Goal: Task Accomplishment & Management: Manage account settings

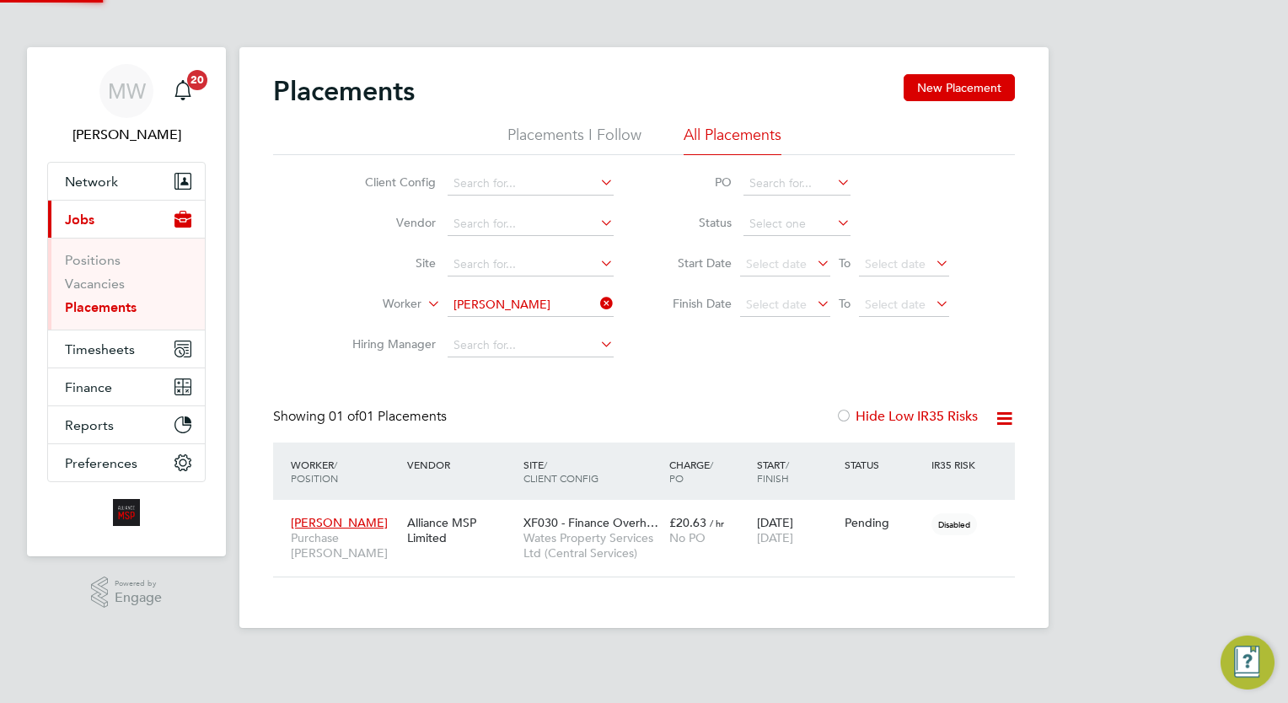
click at [602, 302] on div "Placements New Placement Placements I Follow All Placements Client Config Vendo…" at bounding box center [643, 337] width 809 height 581
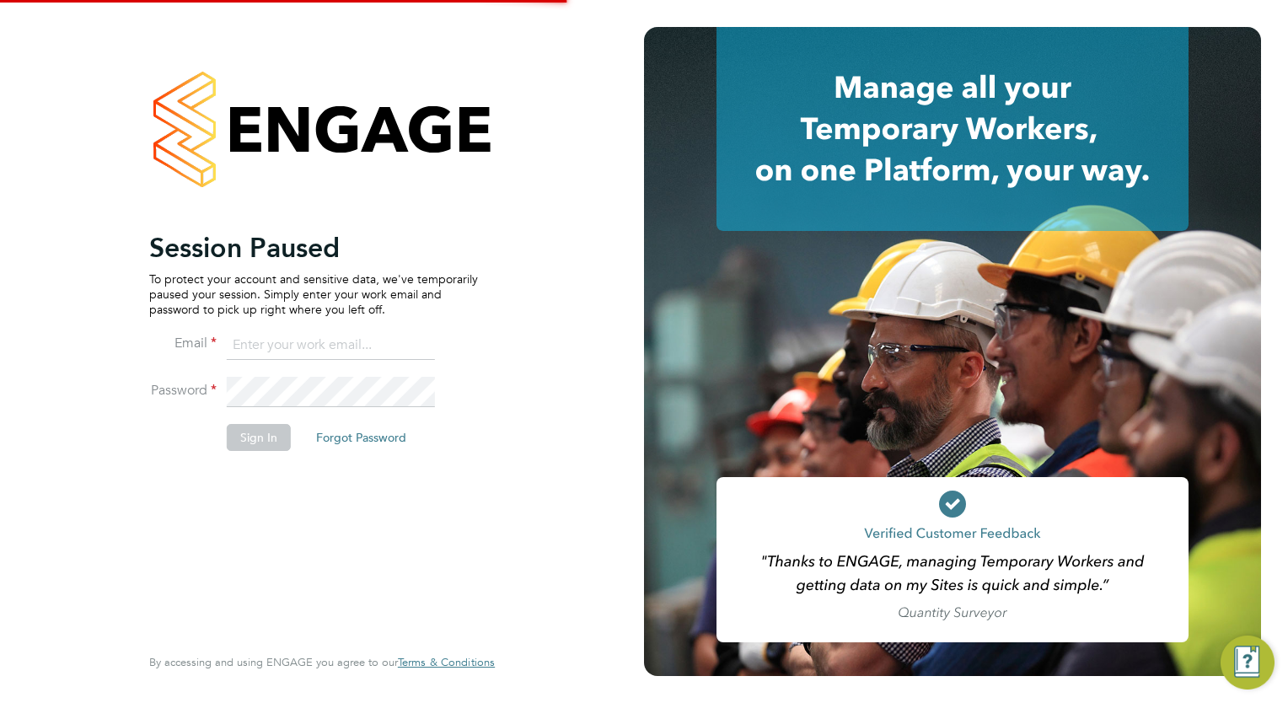
type input "megan.westlotorn@alliancemsp.co.uk"
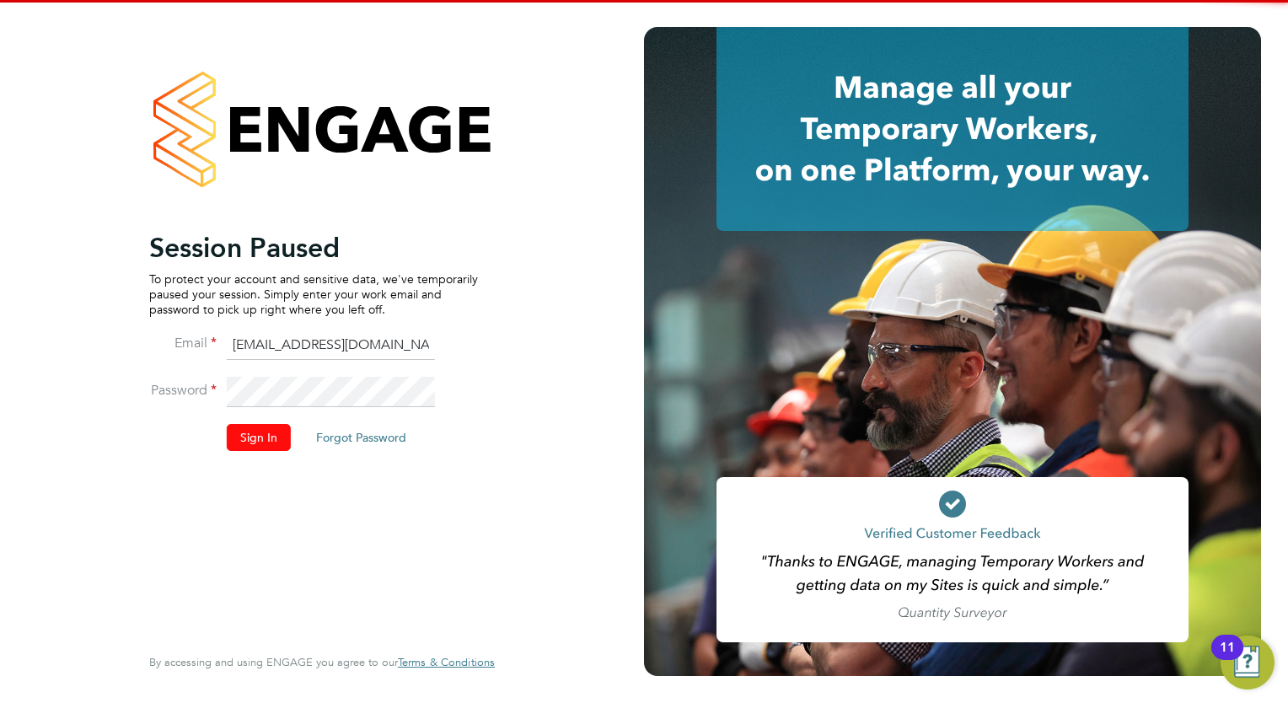
click at [284, 445] on button "Sign In" at bounding box center [259, 437] width 64 height 27
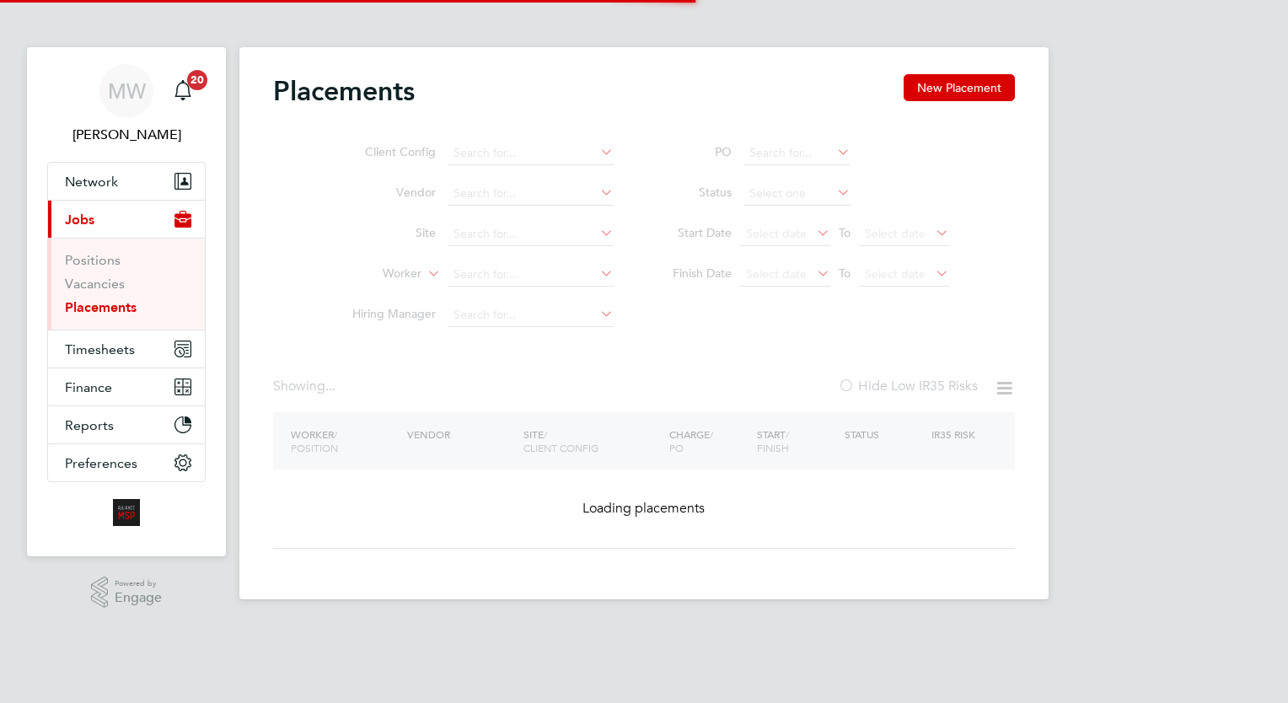
type input "[PERSON_NAME]"
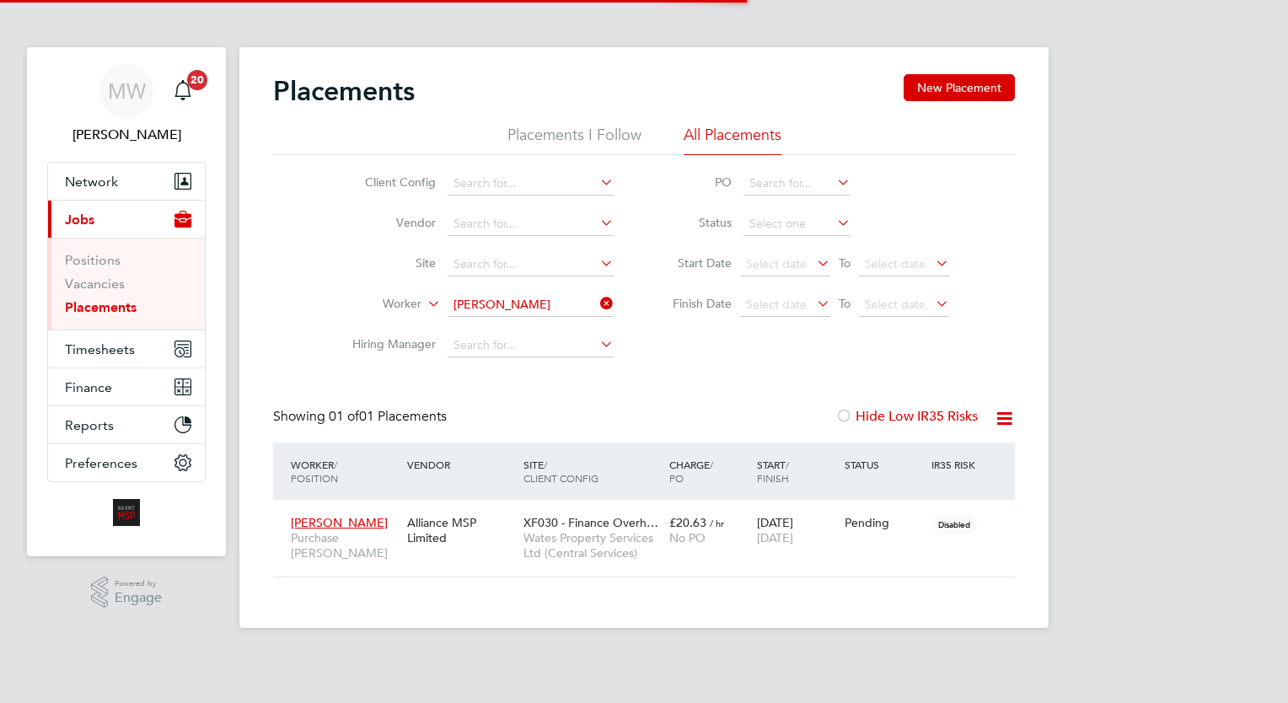
scroll to position [63, 147]
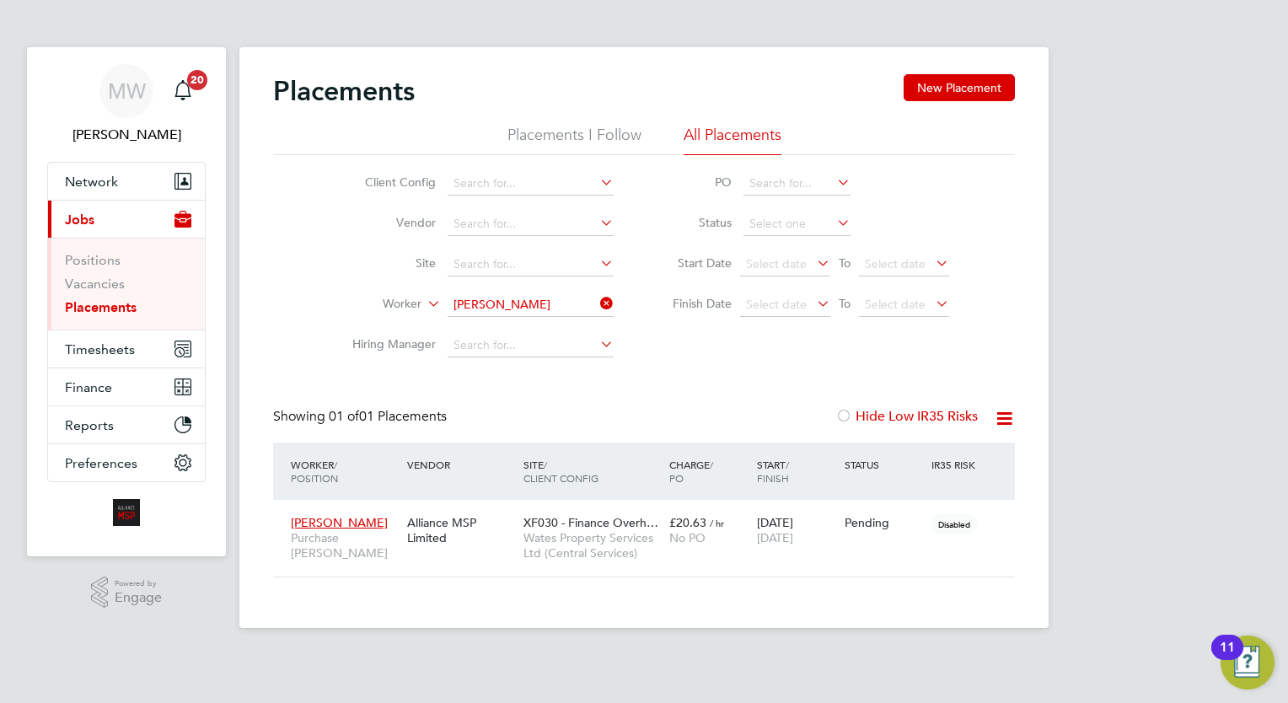
click at [604, 293] on li "Worker [PERSON_NAME]" at bounding box center [476, 305] width 317 height 40
click at [597, 295] on icon at bounding box center [597, 304] width 0 height 24
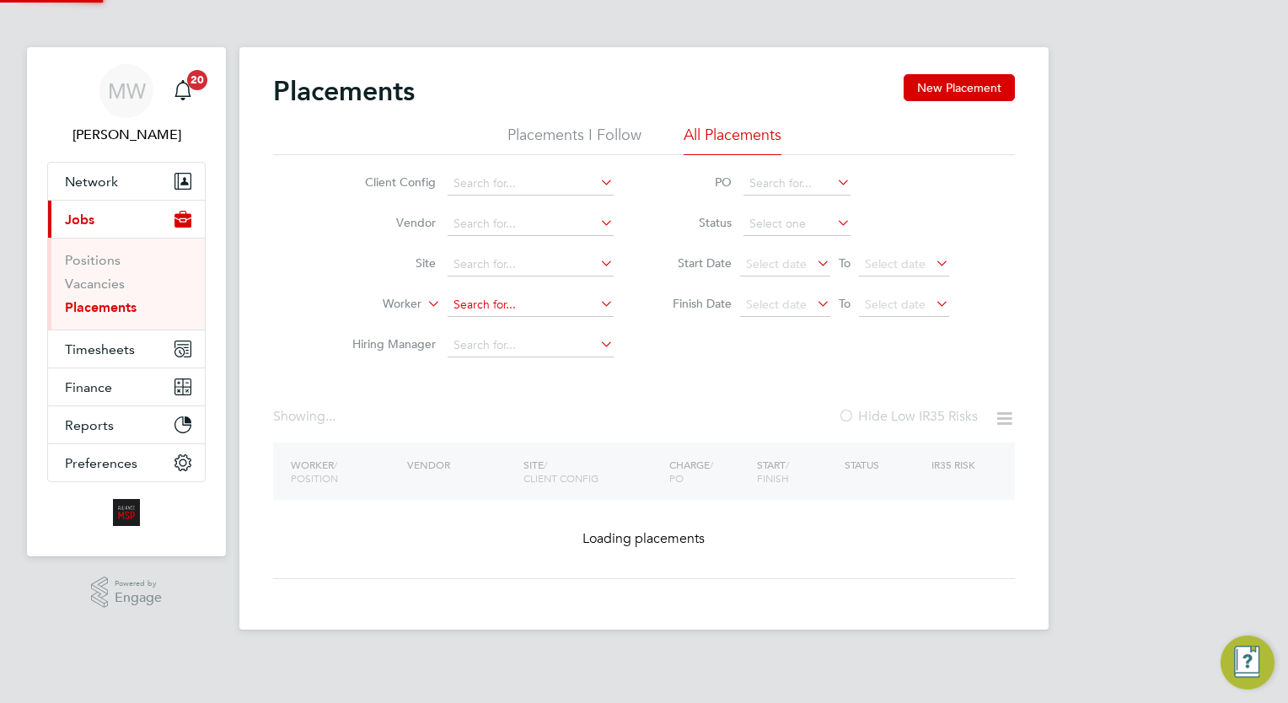
click at [529, 301] on input at bounding box center [531, 305] width 166 height 24
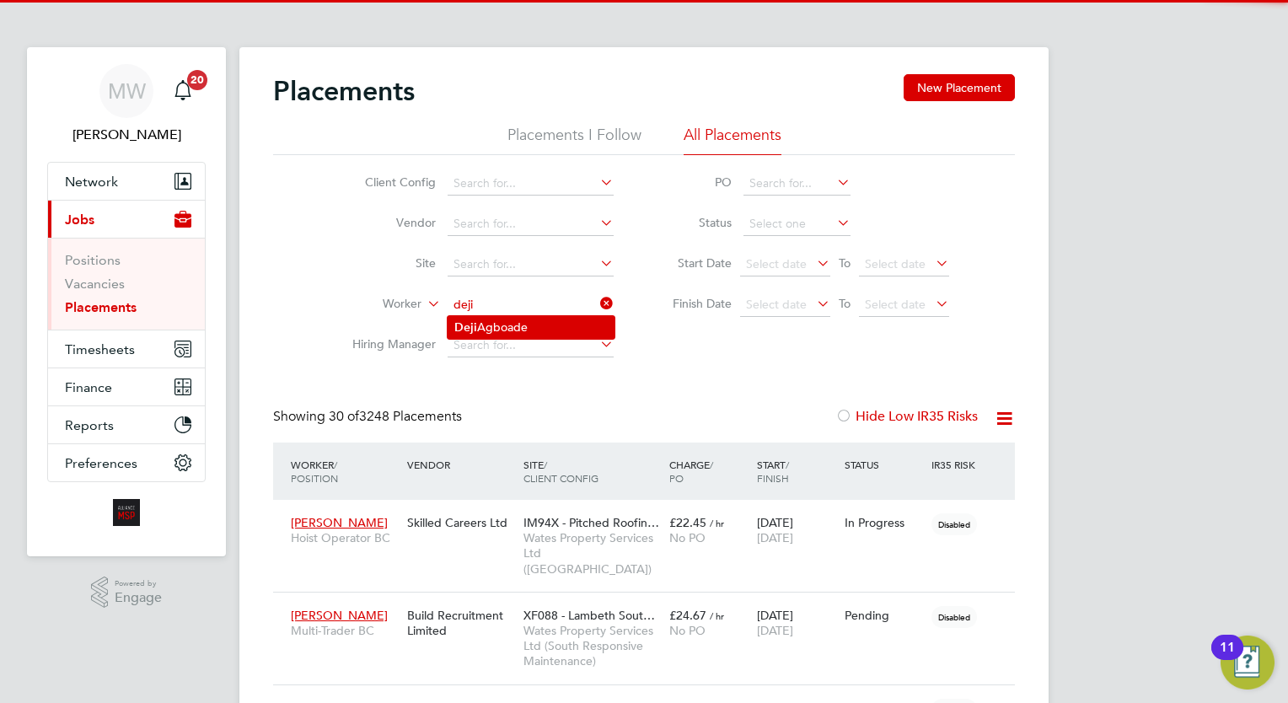
click at [532, 321] on li "[PERSON_NAME]" at bounding box center [531, 327] width 167 height 23
type input "[PERSON_NAME]"
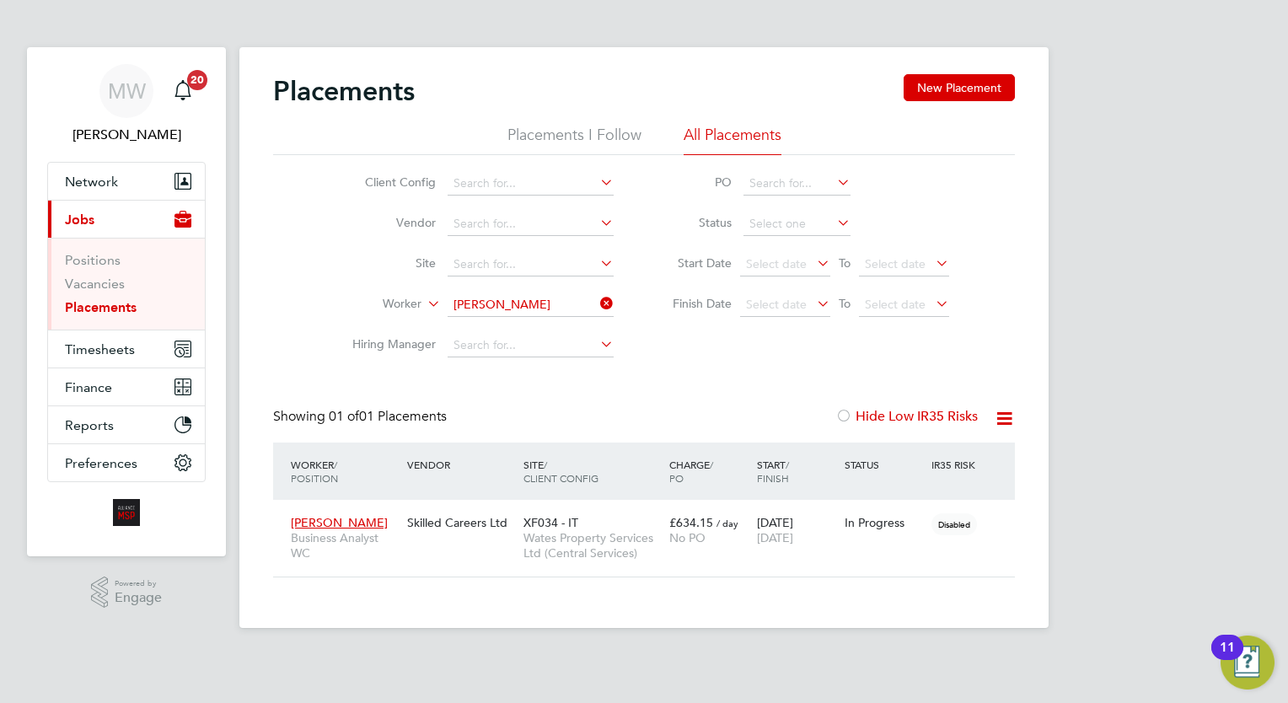
drag, startPoint x: 609, startPoint y: 302, endPoint x: 572, endPoint y: 305, distance: 37.2
click at [597, 302] on icon at bounding box center [597, 304] width 0 height 24
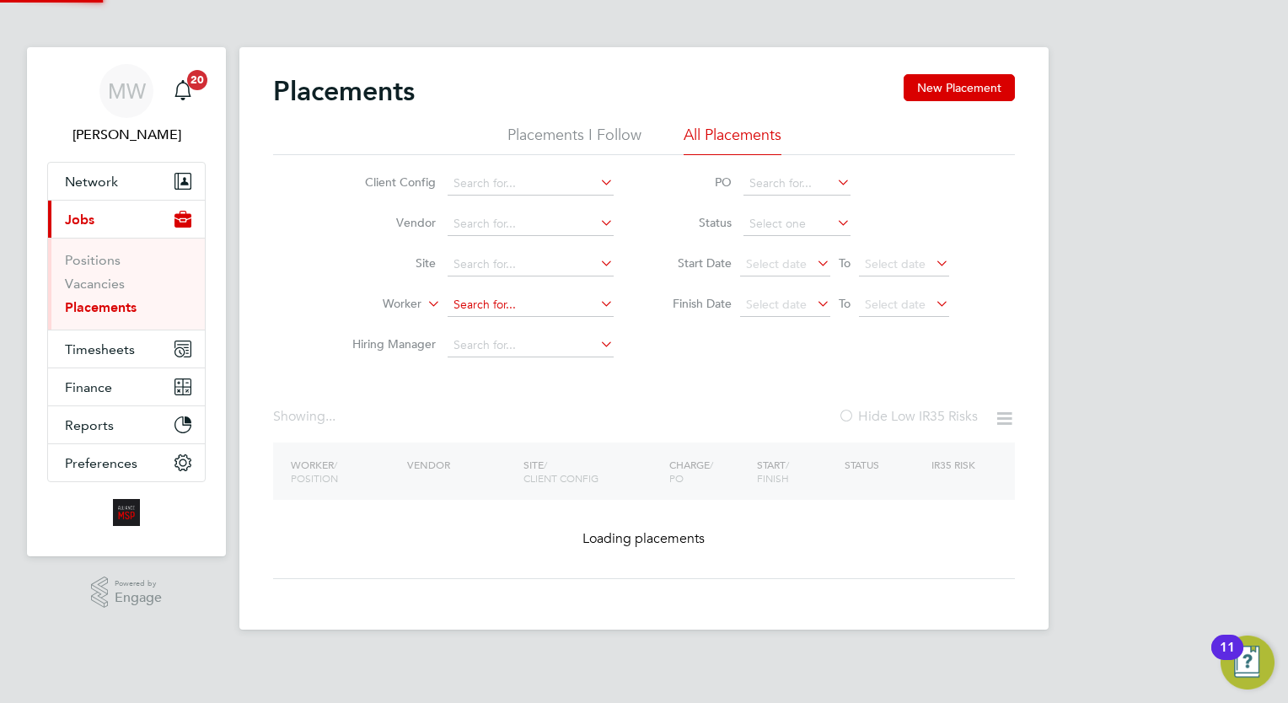
click at [550, 306] on input at bounding box center [531, 305] width 166 height 24
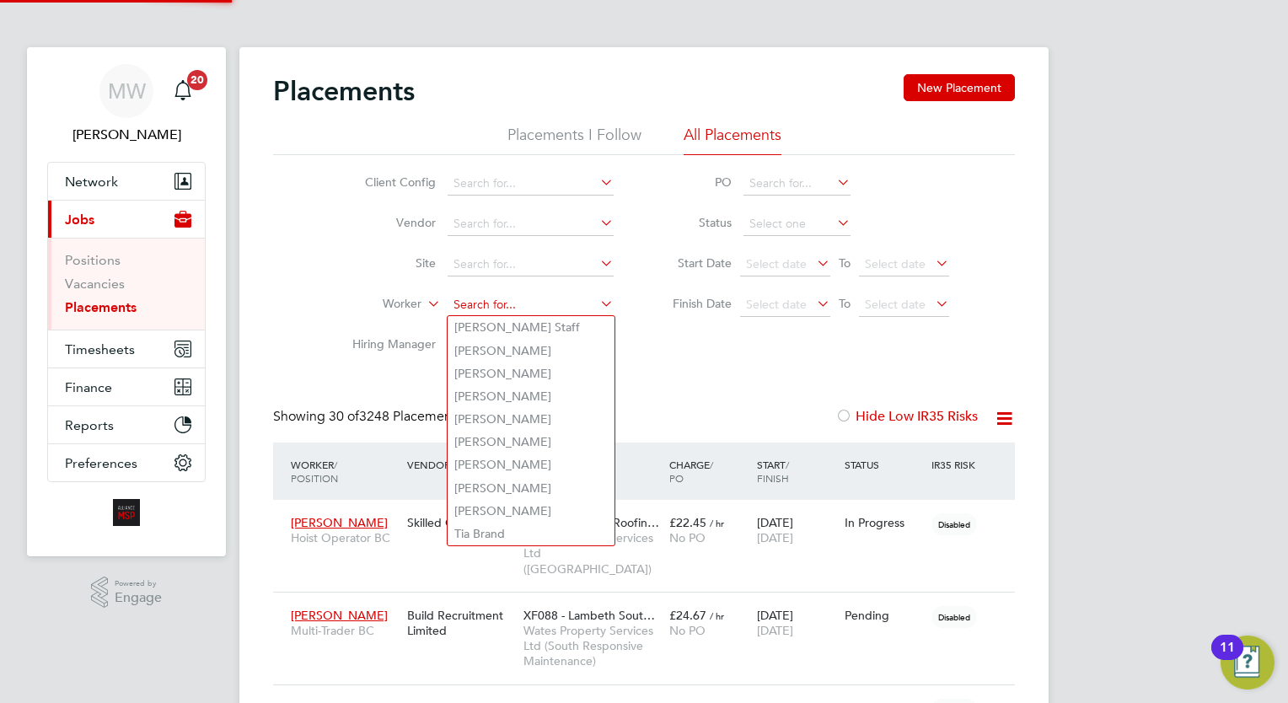
scroll to position [48, 117]
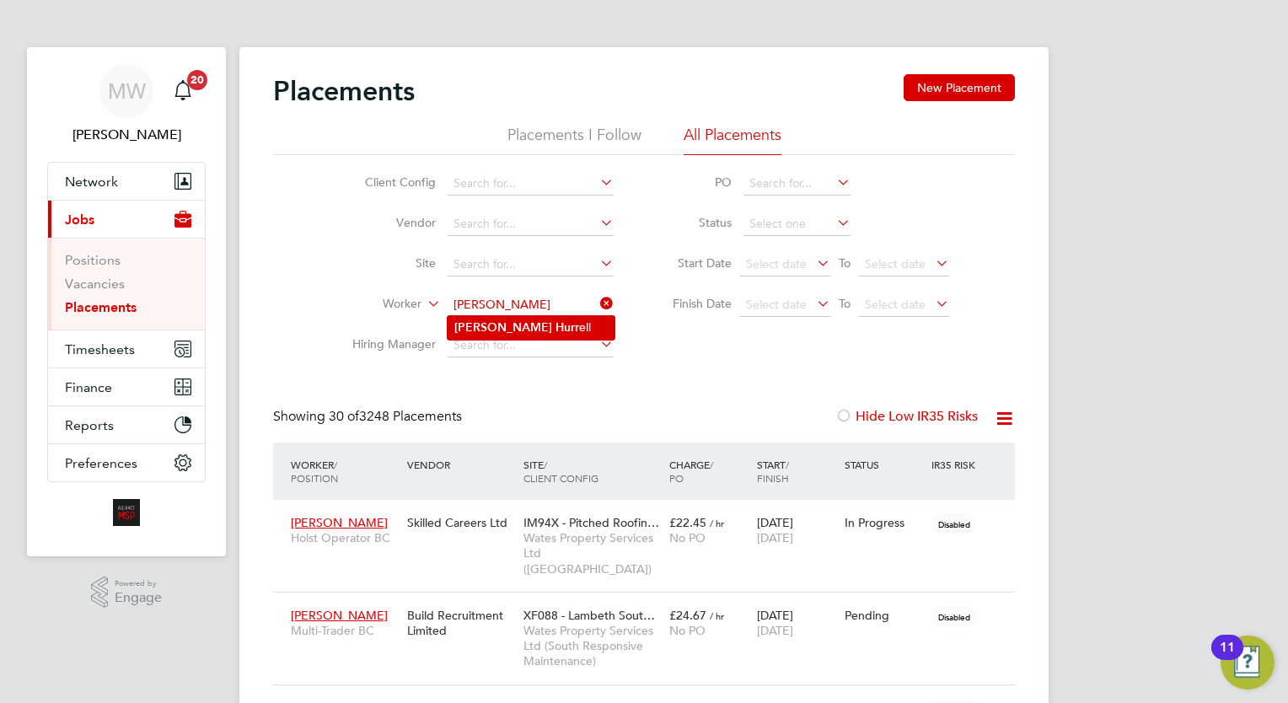
click at [544, 323] on li "[PERSON_NAME] ell" at bounding box center [531, 327] width 167 height 23
type input "[PERSON_NAME]"
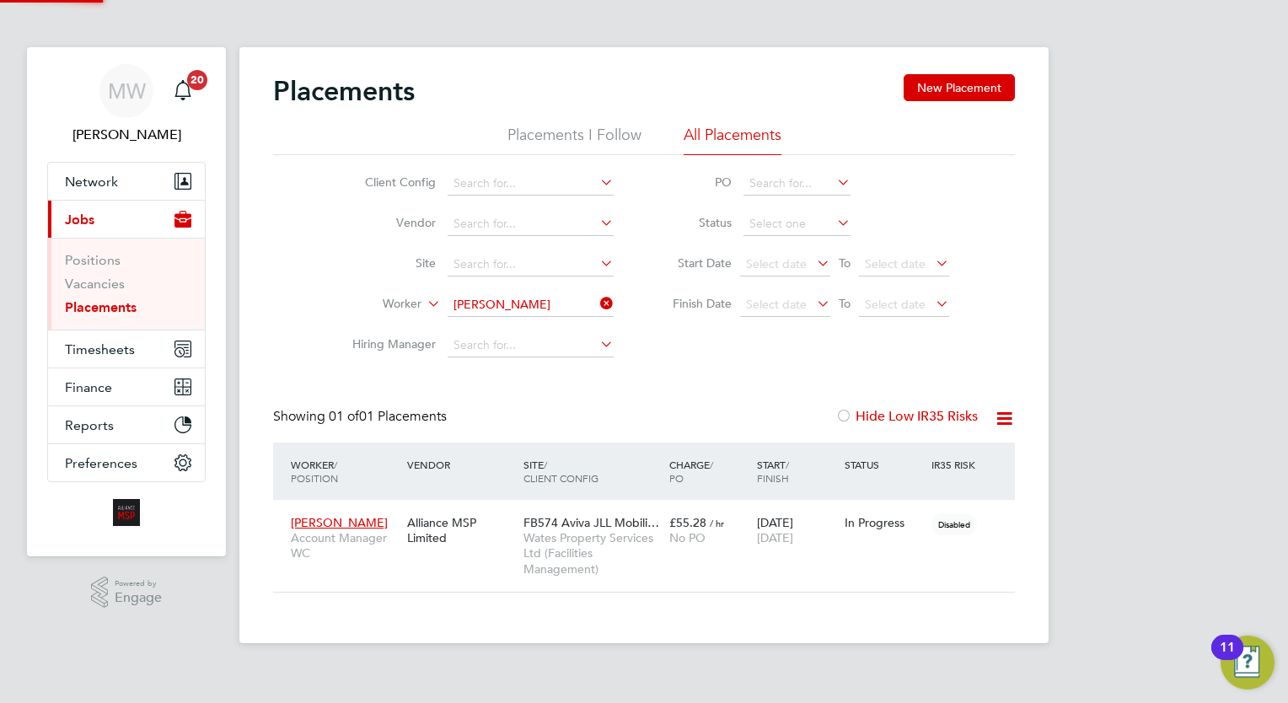
scroll to position [79, 147]
click at [1130, 341] on div "MW [PERSON_NAME] Notifications 20 Applications: Network Team Members Businesses…" at bounding box center [644, 335] width 1288 height 670
drag, startPoint x: 84, startPoint y: 302, endPoint x: 94, endPoint y: 300, distance: 10.3
click at [84, 302] on link "Placements" at bounding box center [101, 307] width 72 height 16
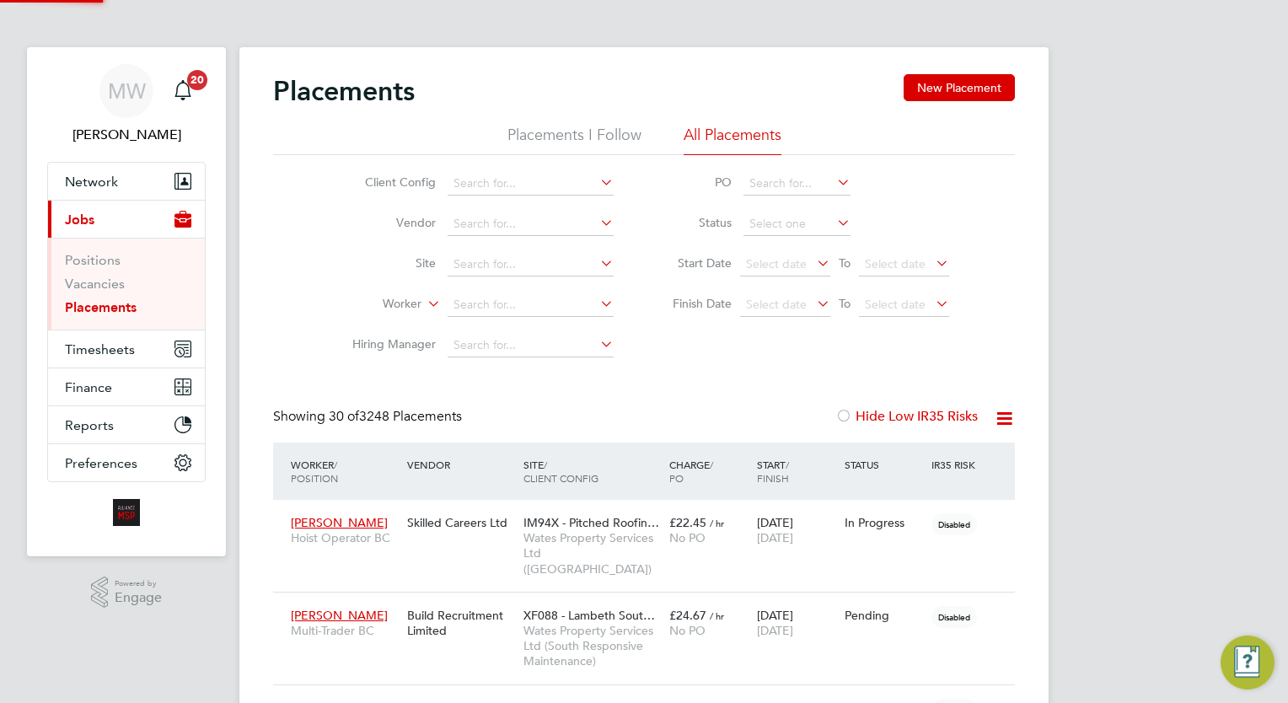
scroll to position [48, 117]
drag, startPoint x: 642, startPoint y: 434, endPoint x: 675, endPoint y: 399, distance: 48.9
click at [649, 424] on div "Showing 30 of 3248 Placements Hide Low IR35 Risks" at bounding box center [644, 425] width 742 height 35
drag, startPoint x: 83, startPoint y: 298, endPoint x: 96, endPoint y: 303, distance: 14.4
click at [83, 298] on li "Vacancies" at bounding box center [128, 288] width 126 height 24
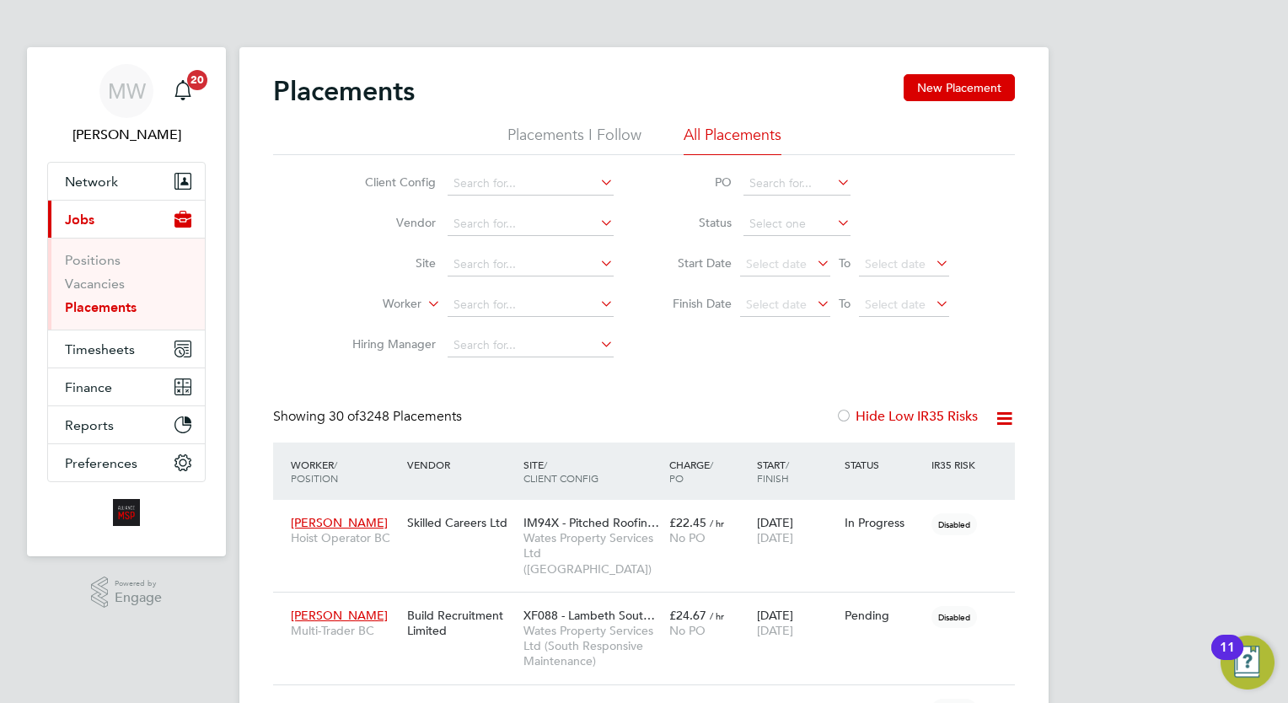
click at [96, 303] on link "Placements" at bounding box center [101, 307] width 72 height 16
click at [48, 201] on button "Current page: Jobs" at bounding box center [126, 219] width 157 height 37
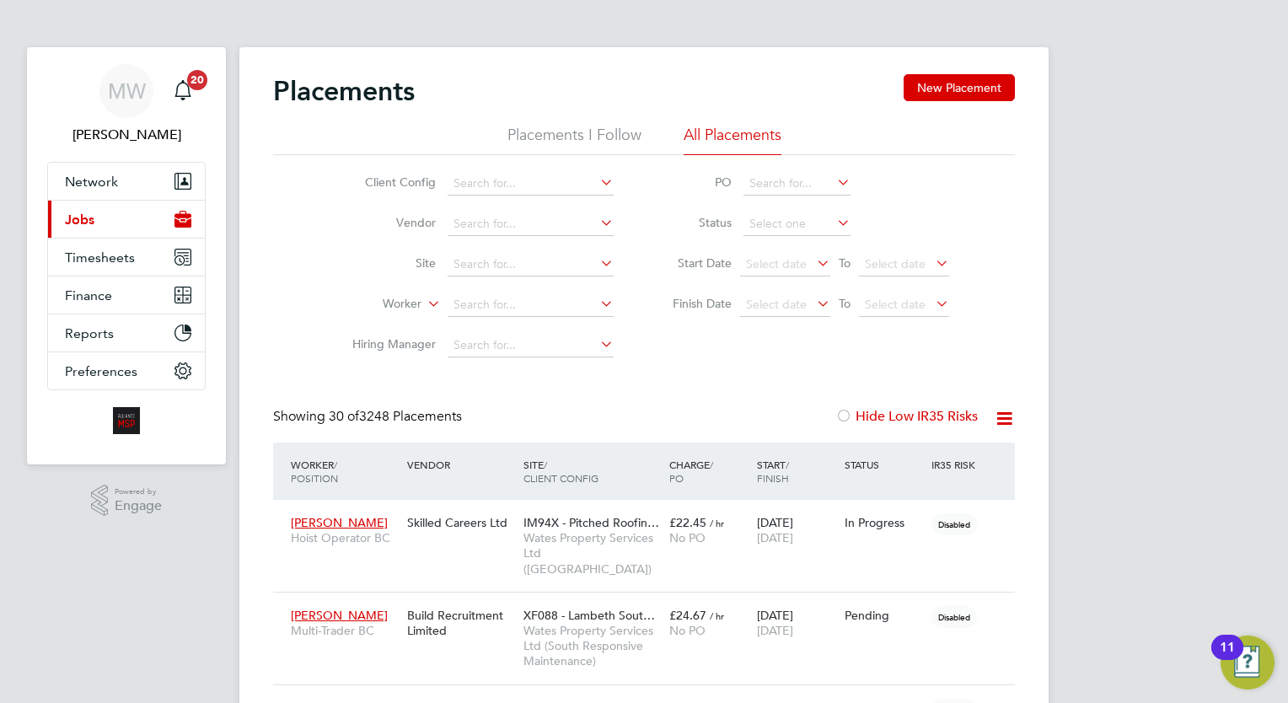
click at [117, 217] on button "Current page: Jobs" at bounding box center [126, 219] width 157 height 37
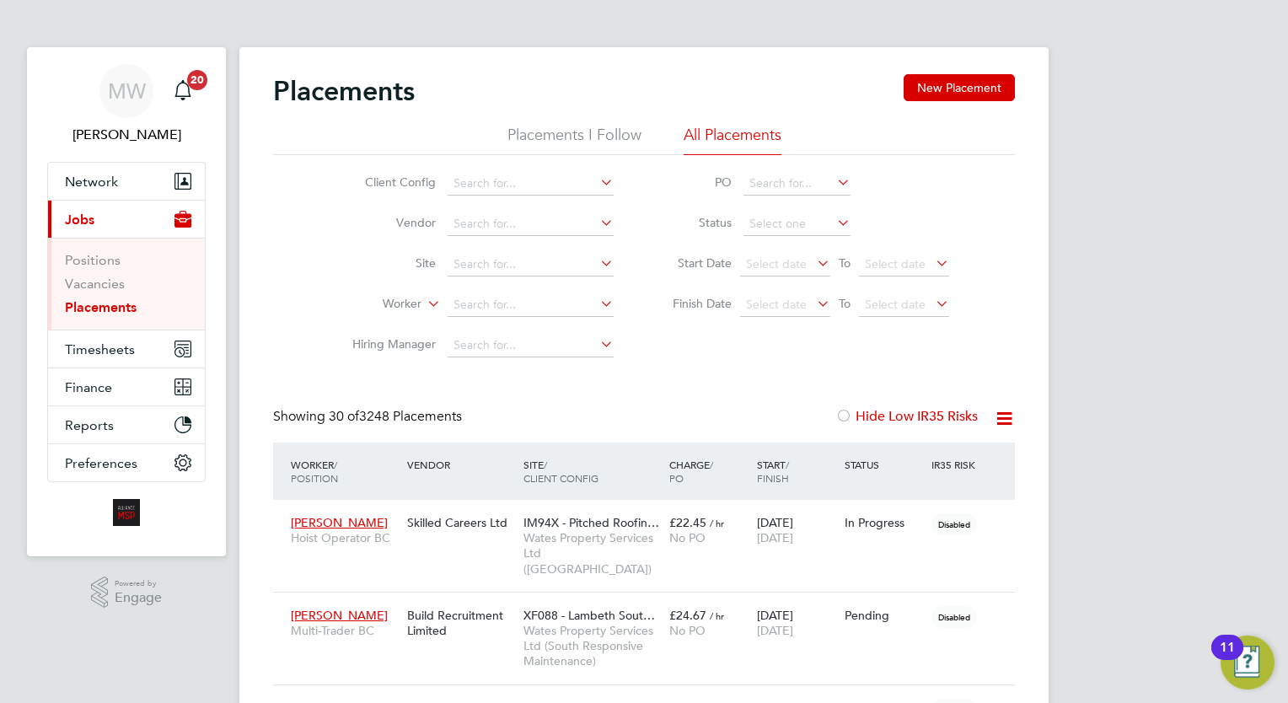
click at [116, 302] on link "Placements" at bounding box center [101, 307] width 72 height 16
